Goal: Task Accomplishment & Management: Manage account settings

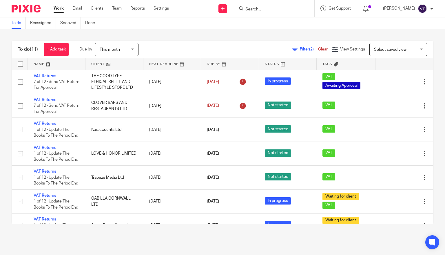
click at [263, 8] on input "Search" at bounding box center [271, 9] width 52 height 5
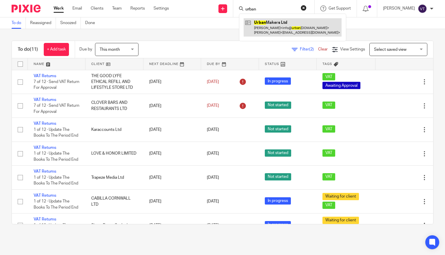
type input "urban"
click at [284, 28] on link at bounding box center [293, 27] width 98 height 18
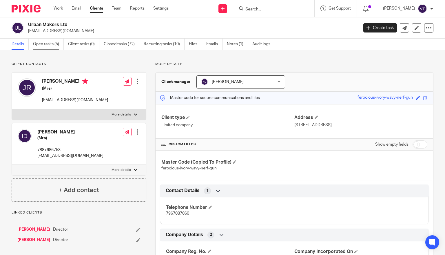
click at [47, 47] on link "Open tasks (5)" at bounding box center [48, 44] width 31 height 11
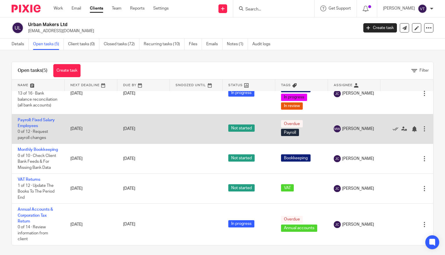
scroll to position [29, 0]
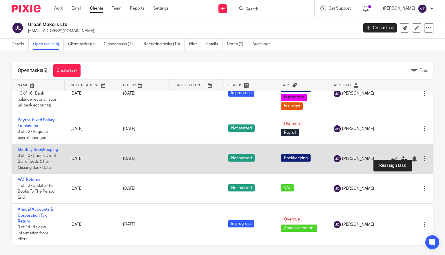
click at [401, 156] on icon at bounding box center [404, 159] width 6 height 6
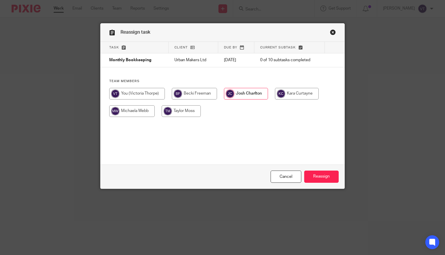
click at [138, 96] on input "radio" at bounding box center [137, 94] width 56 height 12
radio input "true"
click at [319, 180] on input "Reassign" at bounding box center [321, 176] width 34 height 12
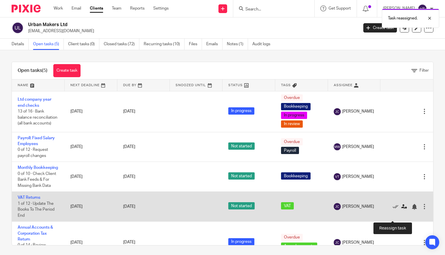
click at [401, 209] on icon at bounding box center [404, 207] width 6 height 6
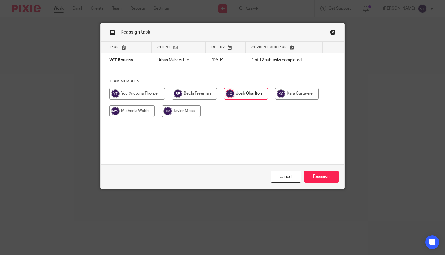
click at [139, 93] on input "radio" at bounding box center [137, 94] width 56 height 12
radio input "true"
click at [320, 176] on input "Reassign" at bounding box center [321, 176] width 34 height 12
